Goal: Check status: Check status

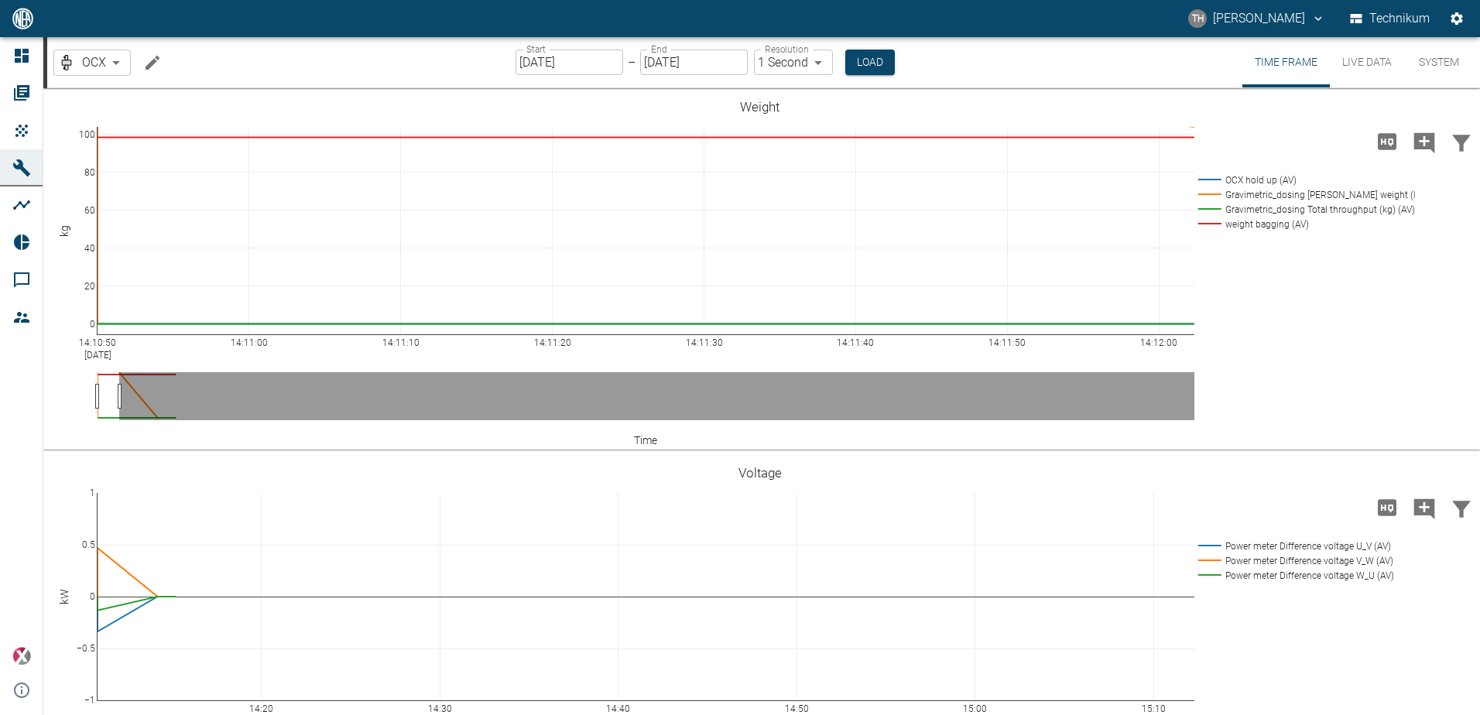
drag, startPoint x: 1195, startPoint y: 395, endPoint x: 118, endPoint y: 402, distance: 1076.9
